Goal: Transaction & Acquisition: Purchase product/service

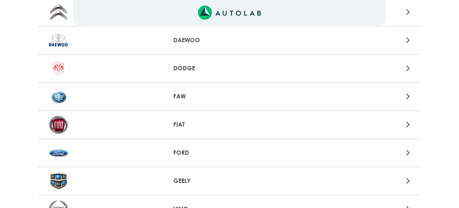
scroll to position [316, 0]
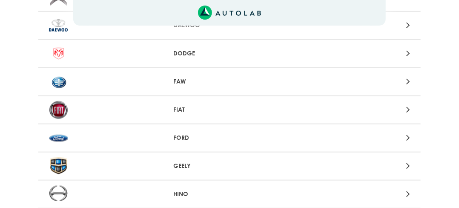
click at [408, 134] on icon at bounding box center [408, 137] width 4 height 11
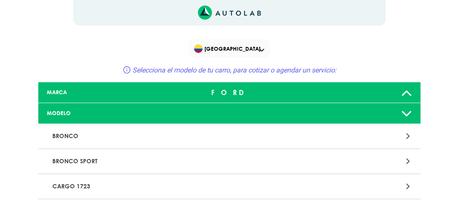
drag, startPoint x: 457, startPoint y: 24, endPoint x: 460, endPoint y: 37, distance: 13.0
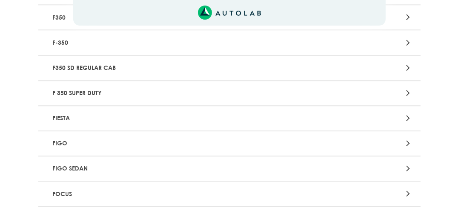
scroll to position [780, 0]
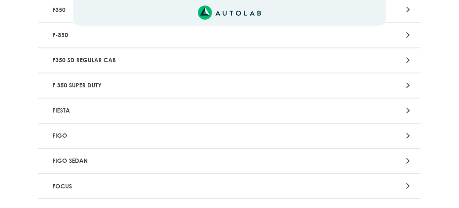
click at [403, 105] on div at bounding box center [353, 110] width 125 height 11
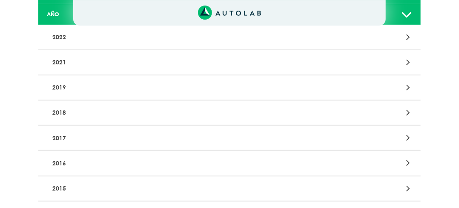
scroll to position [129, 0]
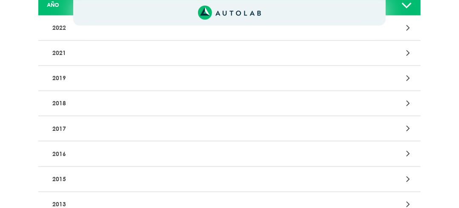
click at [406, 177] on icon at bounding box center [408, 178] width 4 height 11
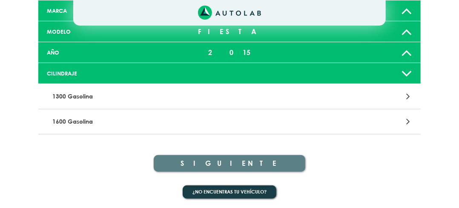
click at [410, 120] on div at bounding box center [353, 121] width 125 height 11
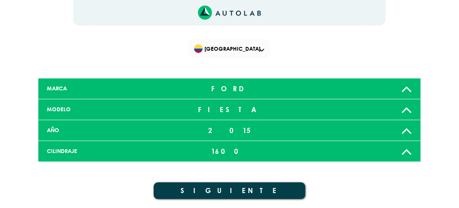
click at [187, 194] on button "SIGUIENTE" at bounding box center [229, 190] width 151 height 17
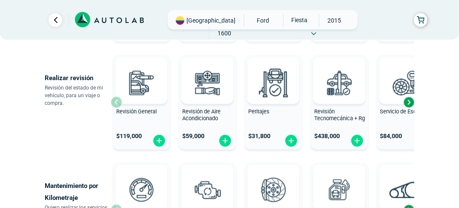
scroll to position [302, 0]
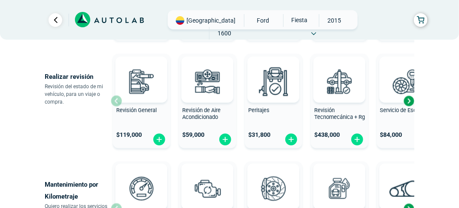
click at [407, 99] on div "Next slide" at bounding box center [408, 100] width 13 height 13
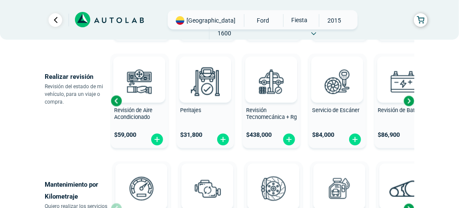
click at [407, 100] on div "Next slide" at bounding box center [408, 100] width 13 height 13
